Goal: Check status: Check status

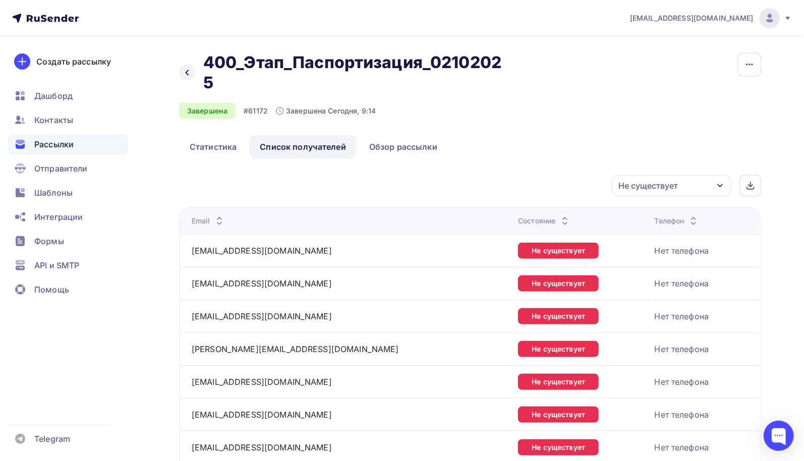
click at [59, 146] on span "Рассылки" at bounding box center [53, 144] width 39 height 12
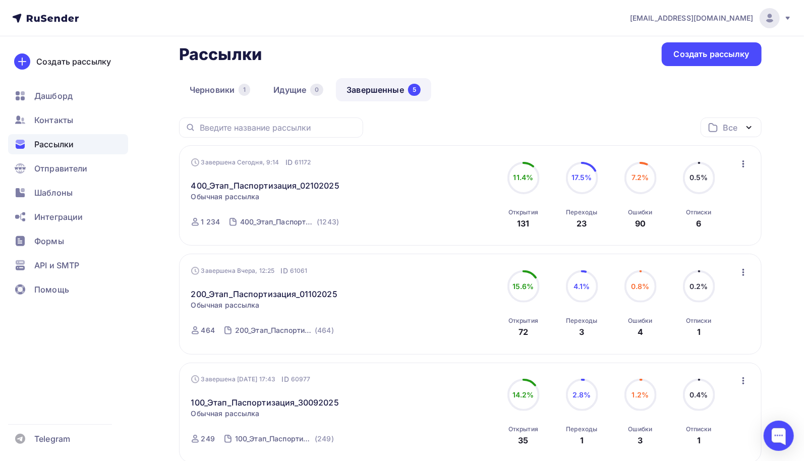
scroll to position [101, 0]
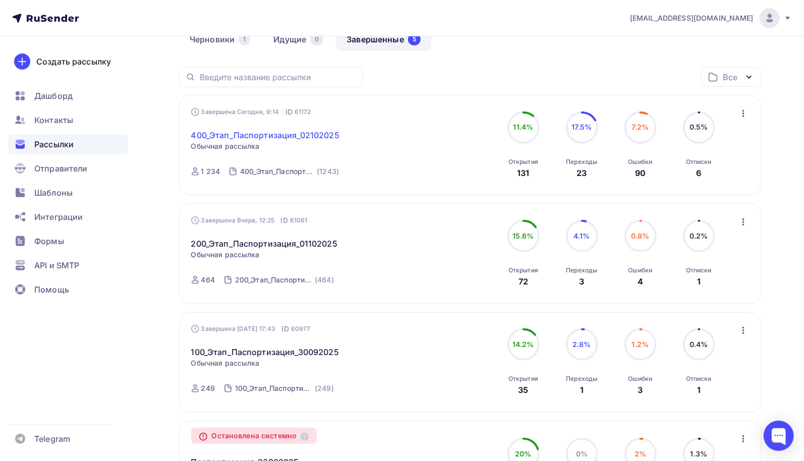
click at [331, 136] on link "400_Этап_Паспортизация_02102025" at bounding box center [265, 135] width 148 height 12
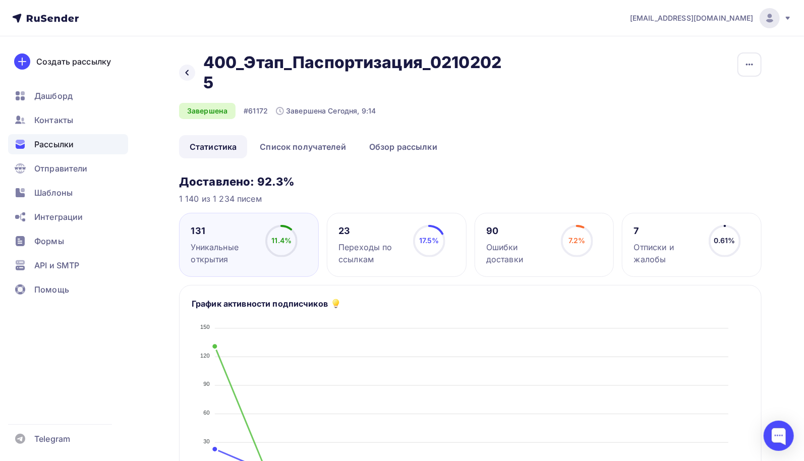
click at [667, 248] on div "Отписки и жалобы" at bounding box center [667, 253] width 66 height 24
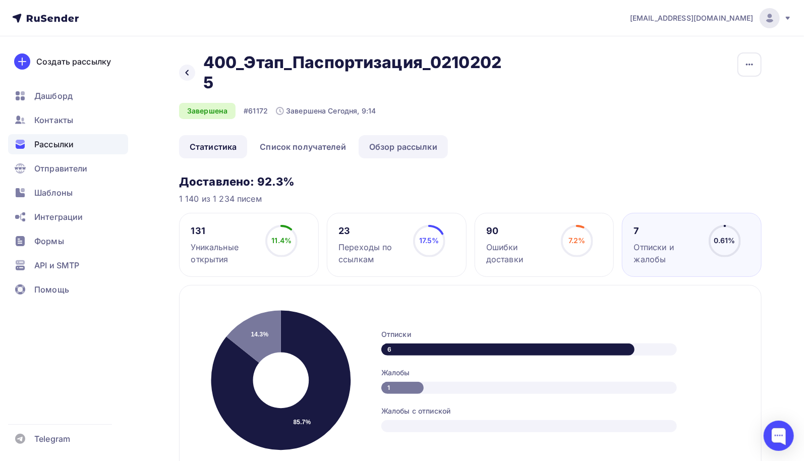
click at [388, 151] on link "Обзор рассылки" at bounding box center [403, 146] width 89 height 23
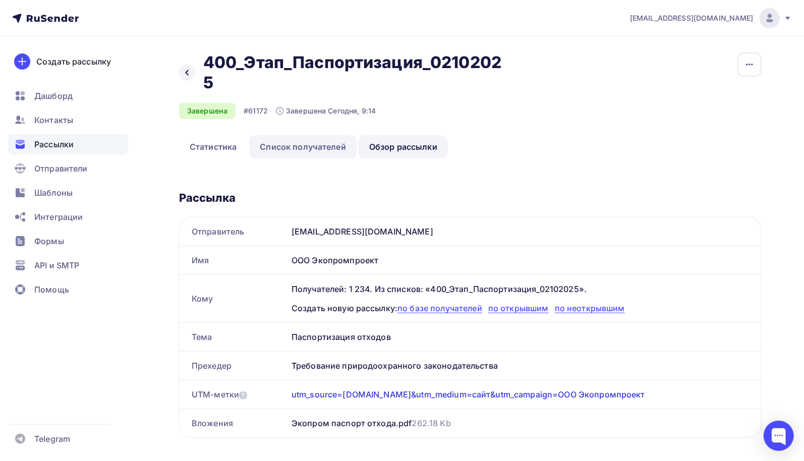
click at [327, 142] on link "Список получателей" at bounding box center [302, 146] width 107 height 23
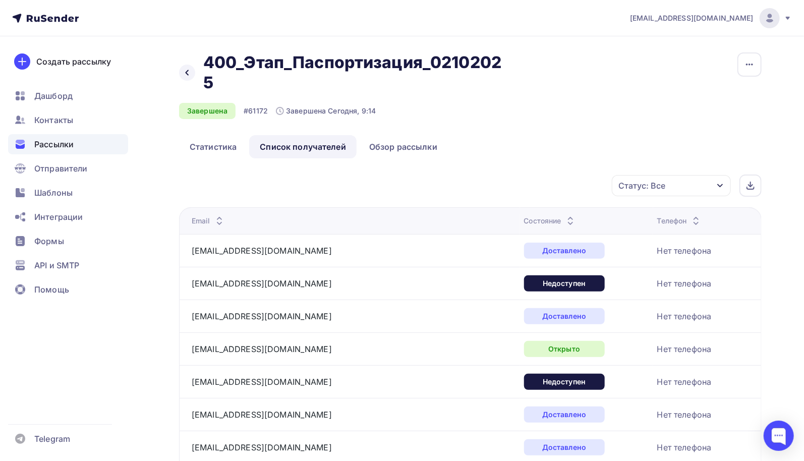
click at [724, 184] on icon "button" at bounding box center [721, 186] width 8 height 8
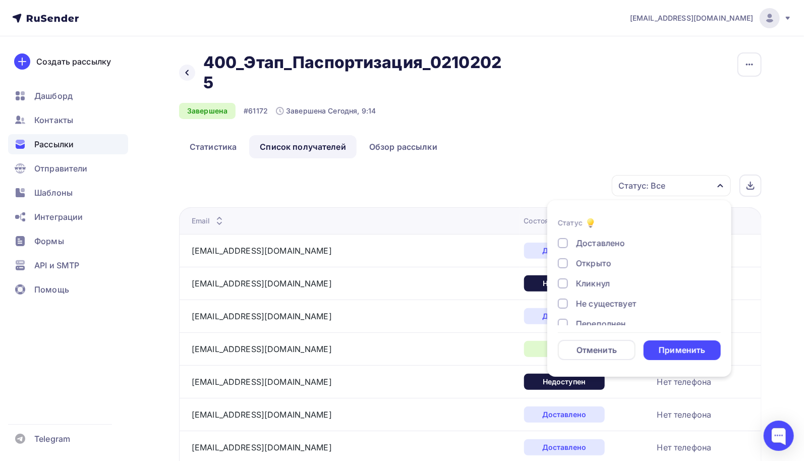
scroll to position [93, 0]
click at [561, 291] on div at bounding box center [563, 292] width 10 height 10
click at [562, 276] on div at bounding box center [563, 271] width 10 height 10
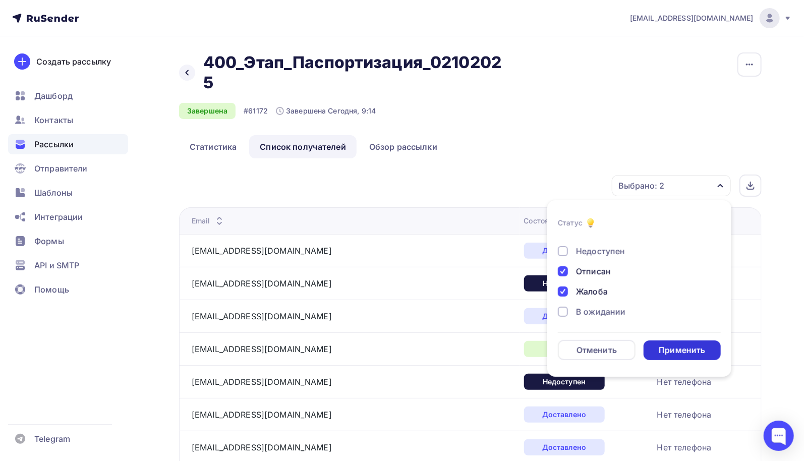
click at [676, 356] on div "Применить" at bounding box center [683, 351] width 78 height 20
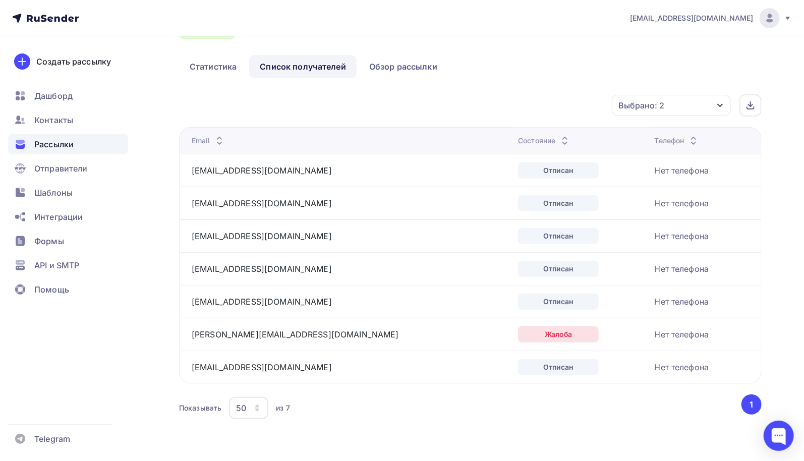
scroll to position [0, 0]
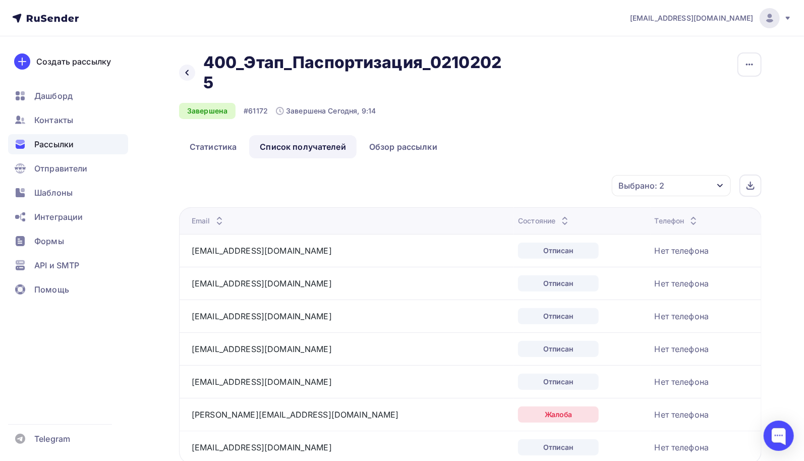
click at [69, 144] on span "Рассылки" at bounding box center [53, 144] width 39 height 12
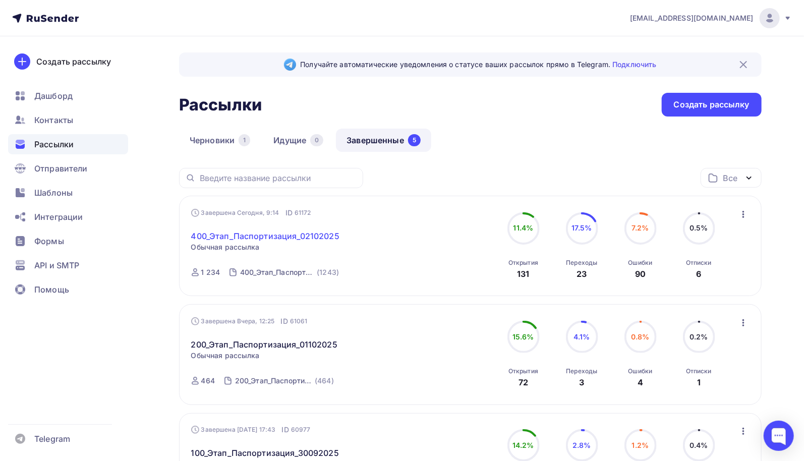
click at [266, 238] on link "400_Этап_Паспортизация_02102025" at bounding box center [265, 236] width 148 height 12
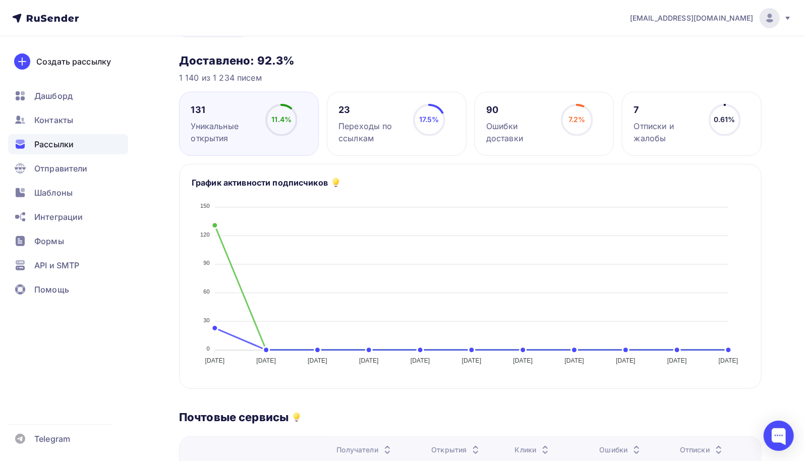
scroll to position [71, 0]
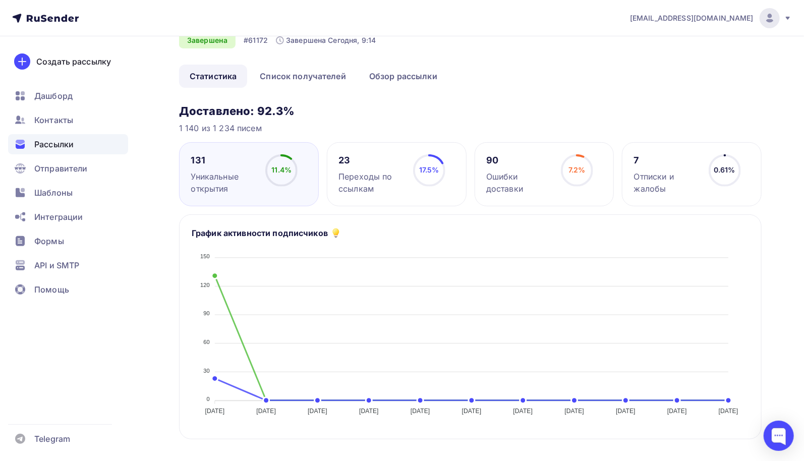
click at [205, 179] on div "Уникальные открытия" at bounding box center [224, 183] width 66 height 24
click at [375, 178] on div "Переходы по ссылкам" at bounding box center [372, 183] width 66 height 24
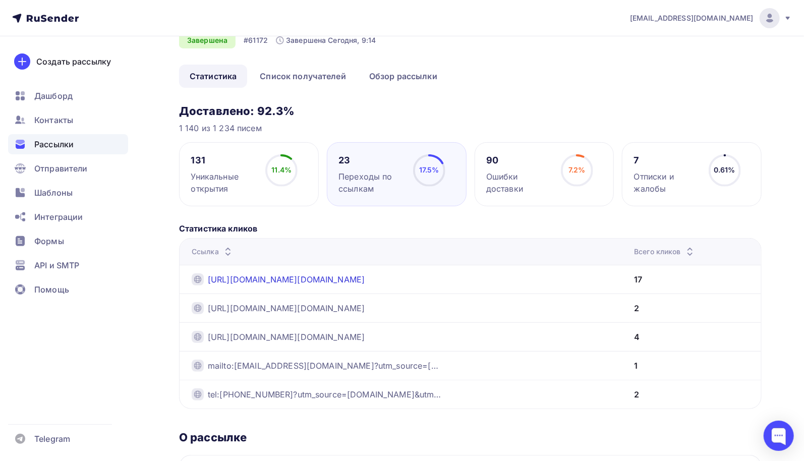
click at [365, 281] on link "https://prom-eco.ru/?utm_source=eco-nn.ru&utm_medium=%D1%81%D0%B0%D0%B9%D1%82&u…" at bounding box center [286, 280] width 157 height 12
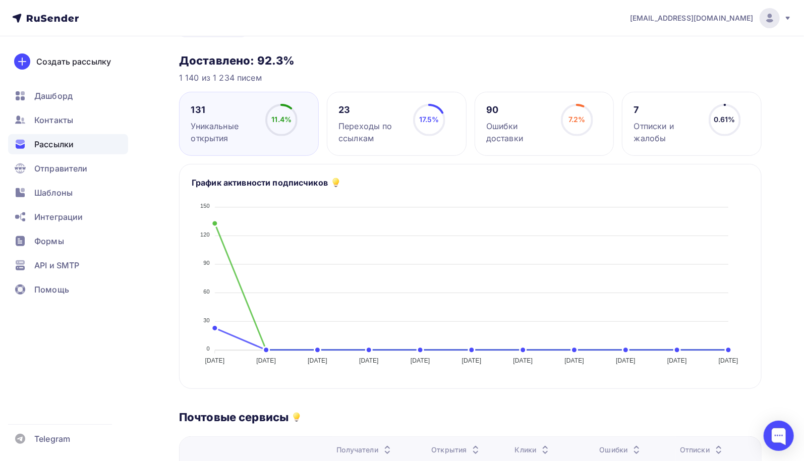
scroll to position [20, 0]
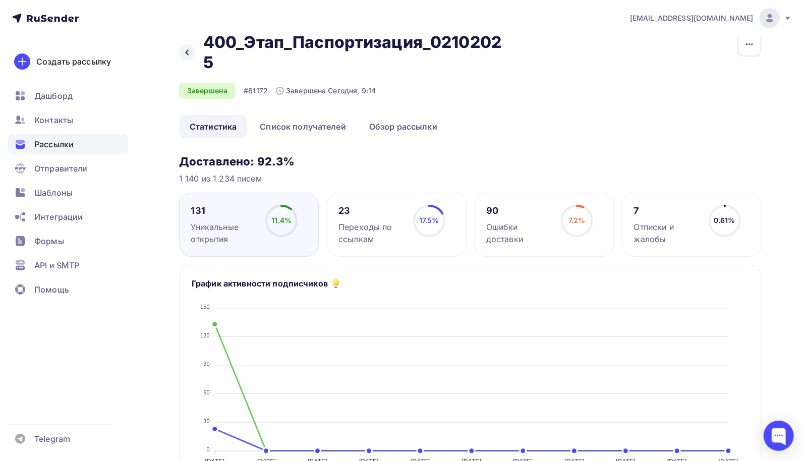
drag, startPoint x: 218, startPoint y: 164, endPoint x: 440, endPoint y: 159, distance: 222.6
click at [438, 160] on h3 "Доставлено: 92.3%" at bounding box center [470, 161] width 583 height 14
click at [70, 96] on span "Дашборд" at bounding box center [53, 96] width 38 height 12
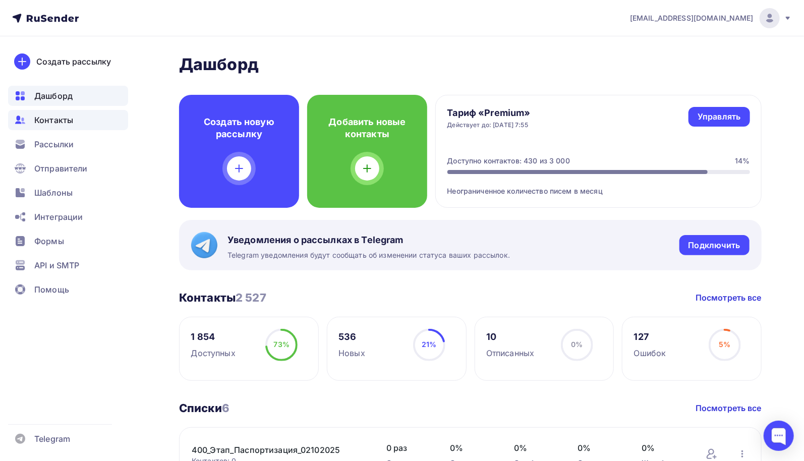
click at [70, 123] on span "Контакты" at bounding box center [53, 120] width 39 height 12
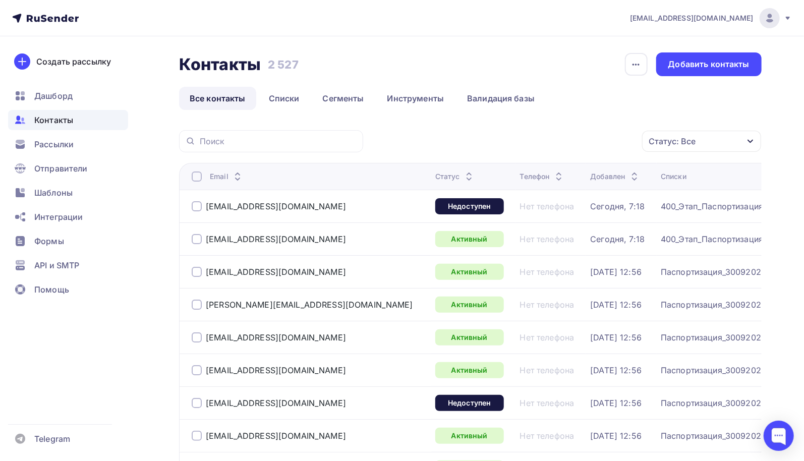
click at [56, 120] on span "Контакты" at bounding box center [53, 120] width 39 height 12
click at [224, 102] on link "Все контакты" at bounding box center [217, 98] width 77 height 23
click at [62, 145] on span "Рассылки" at bounding box center [53, 144] width 39 height 12
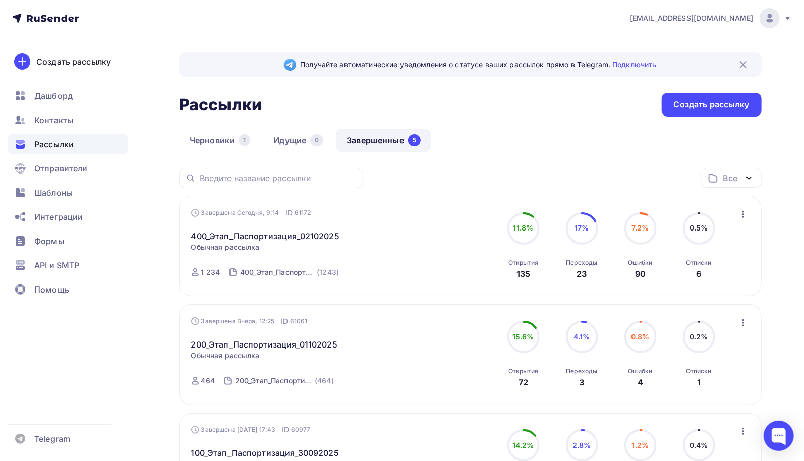
click at [741, 212] on icon "button" at bounding box center [744, 214] width 12 height 12
click at [778, 195] on div "Получайте автоматические уведомления о статусе ваших рассылок прямо в Telegram.…" at bounding box center [402, 445] width 804 height 819
drag, startPoint x: 509, startPoint y: 262, endPoint x: 733, endPoint y: 261, distance: 224.6
click at [733, 261] on div "Завершена [DATE], 9:14 ID 61172 400_Этап_Паспортизация_02102025 Статистика Обзо…" at bounding box center [470, 246] width 559 height 77
click at [787, 279] on div "Получайте автоматические уведомления о статусе ваших рассылок прямо в Telegram.…" at bounding box center [402, 445] width 804 height 819
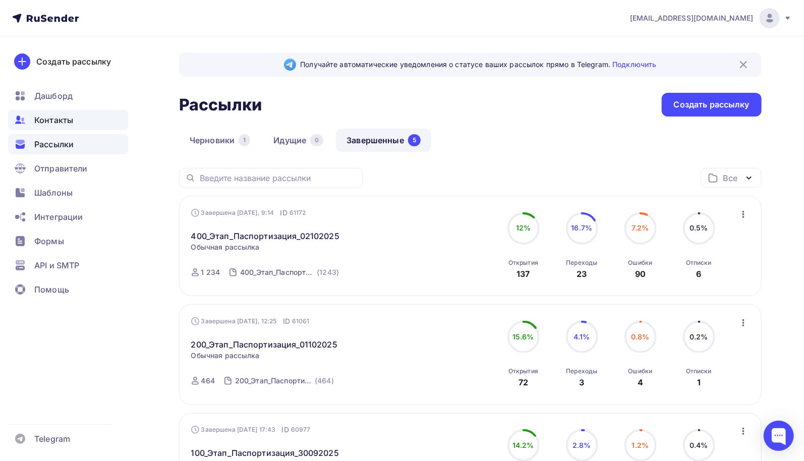
click at [76, 119] on div "Контакты" at bounding box center [68, 120] width 120 height 20
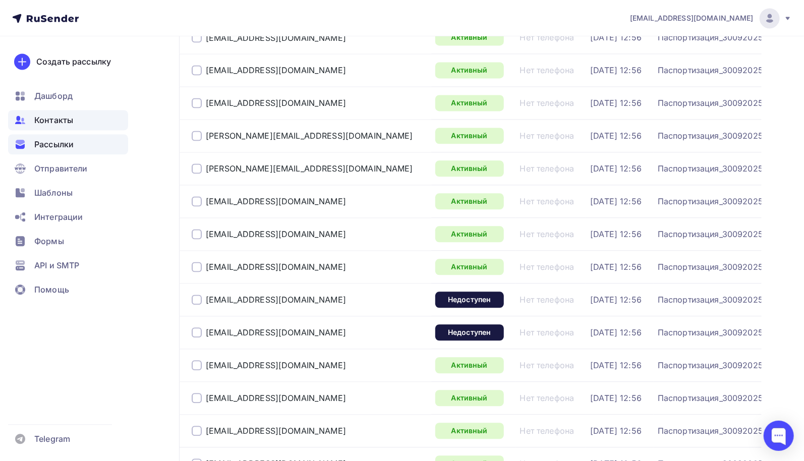
scroll to position [1019, 0]
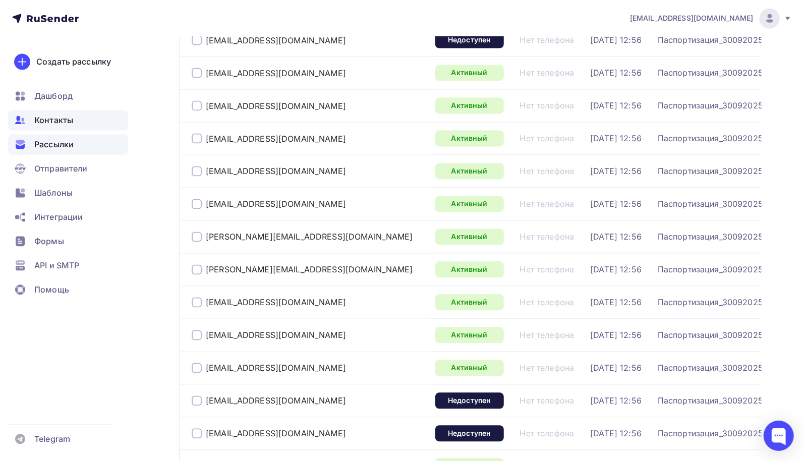
click at [63, 148] on span "Рассылки" at bounding box center [53, 144] width 39 height 12
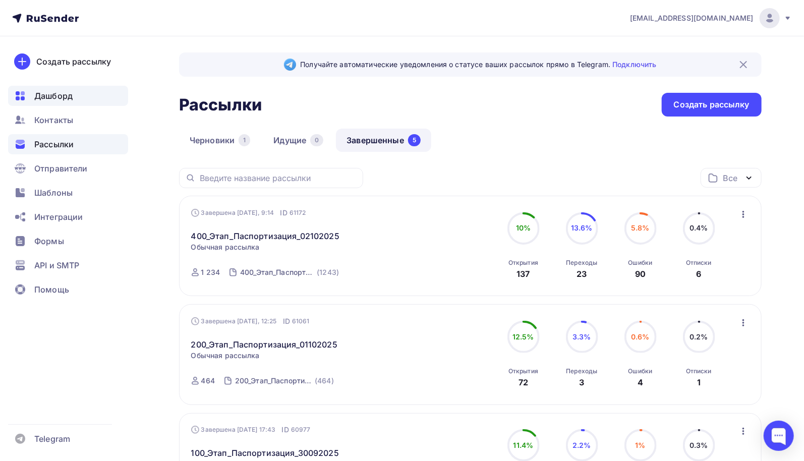
click at [59, 94] on span "Дашборд" at bounding box center [53, 96] width 38 height 12
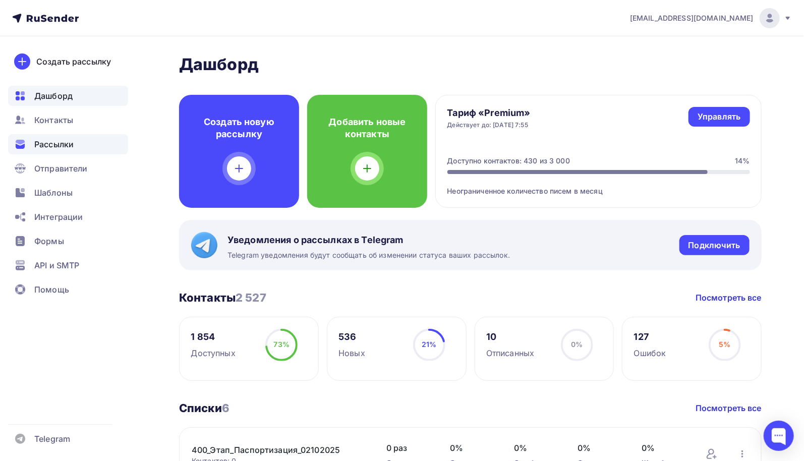
click at [57, 145] on span "Рассылки" at bounding box center [53, 144] width 39 height 12
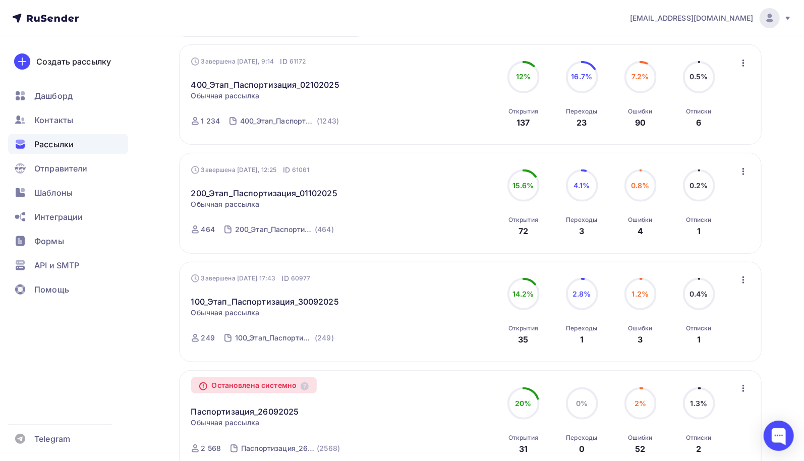
scroll to position [101, 0]
